Goal: Task Accomplishment & Management: Manage account settings

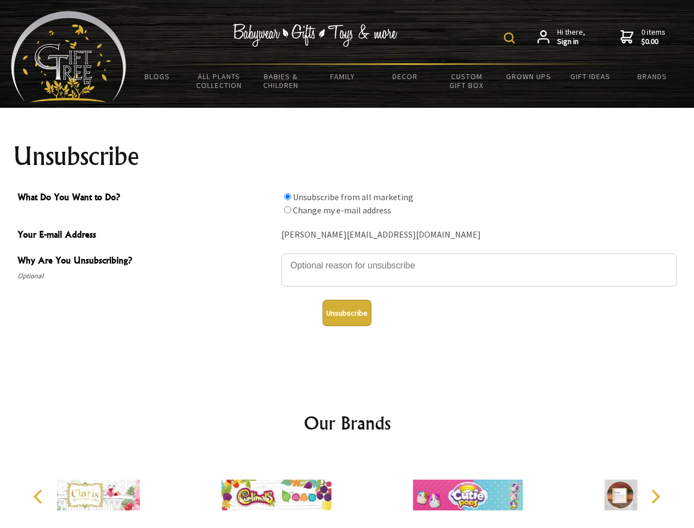
click at [511, 38] on img at bounding box center [509, 37] width 11 height 11
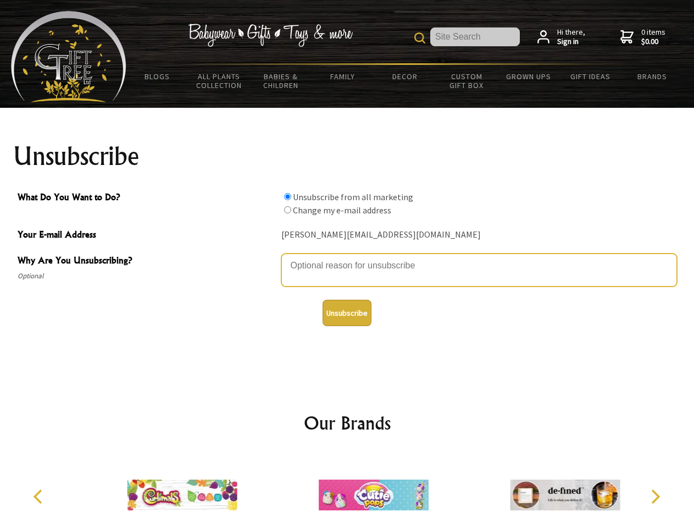
click at [347, 257] on textarea "Why Are You Unsubscribing?" at bounding box center [479, 269] width 396 height 33
click at [287, 196] on input "What Do You Want to Do?" at bounding box center [287, 196] width 7 height 7
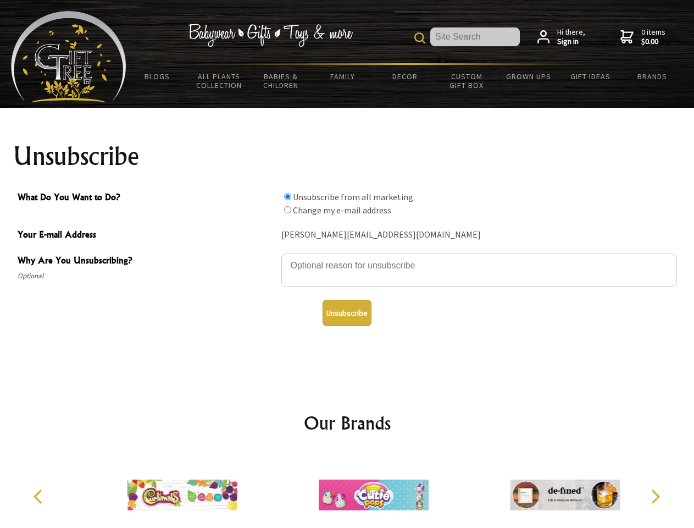
click at [287, 209] on input "What Do You Want to Do?" at bounding box center [287, 209] width 7 height 7
radio input "true"
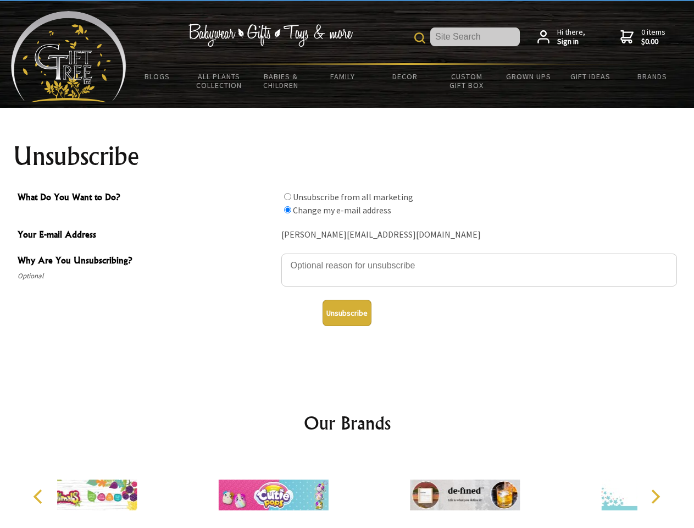
click at [347, 313] on button "Unsubscribe" at bounding box center [347, 313] width 49 height 26
click at [347, 490] on div at bounding box center [273, 496] width 191 height 86
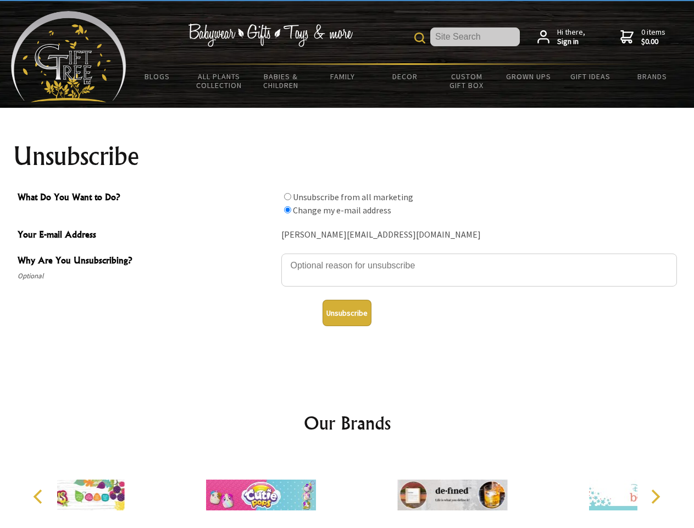
click at [40, 496] on icon "Previous" at bounding box center [39, 496] width 14 height 14
